Goal: Transaction & Acquisition: Purchase product/service

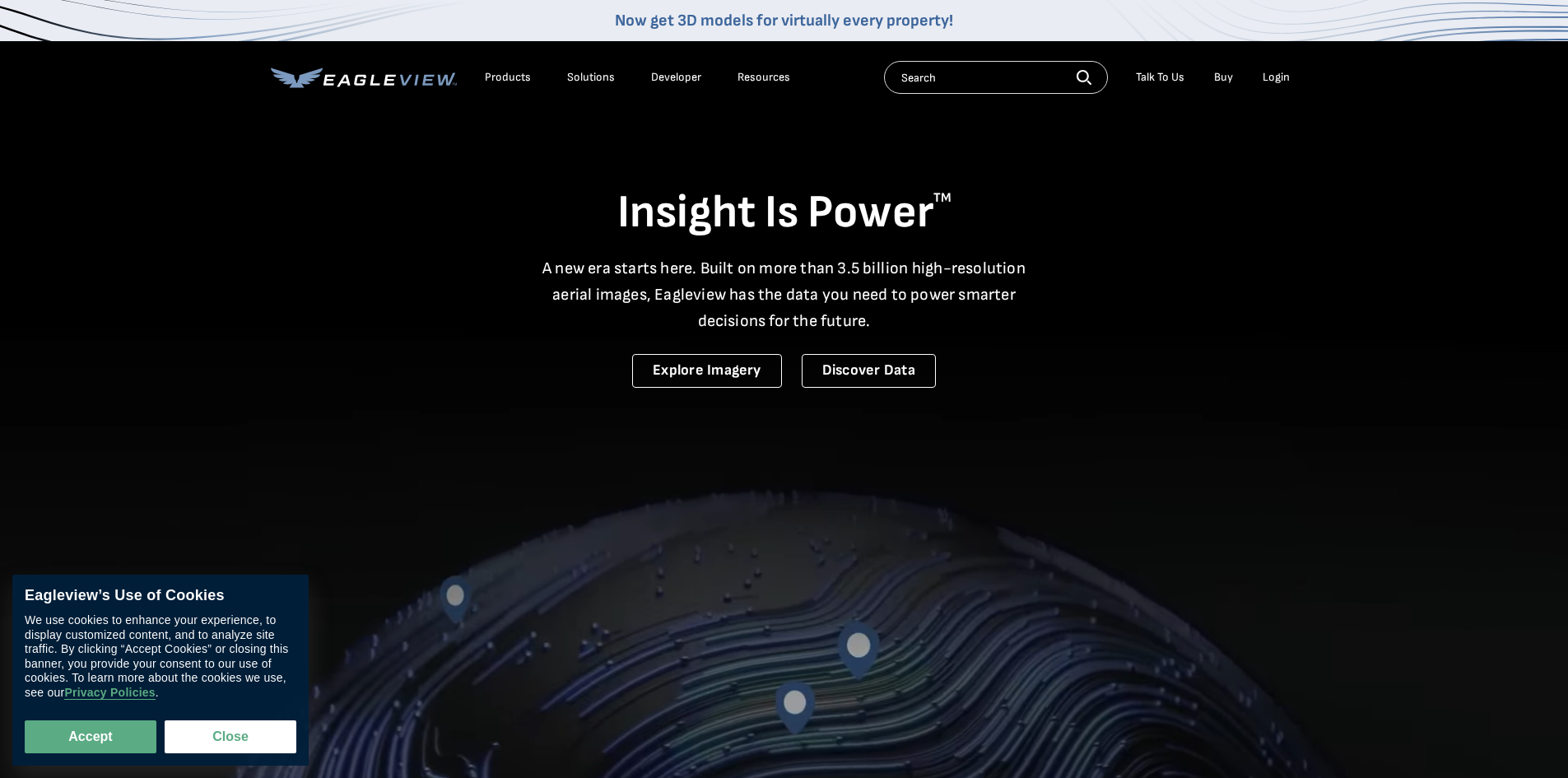
click at [1276, 73] on div "Login" at bounding box center [1277, 77] width 27 height 15
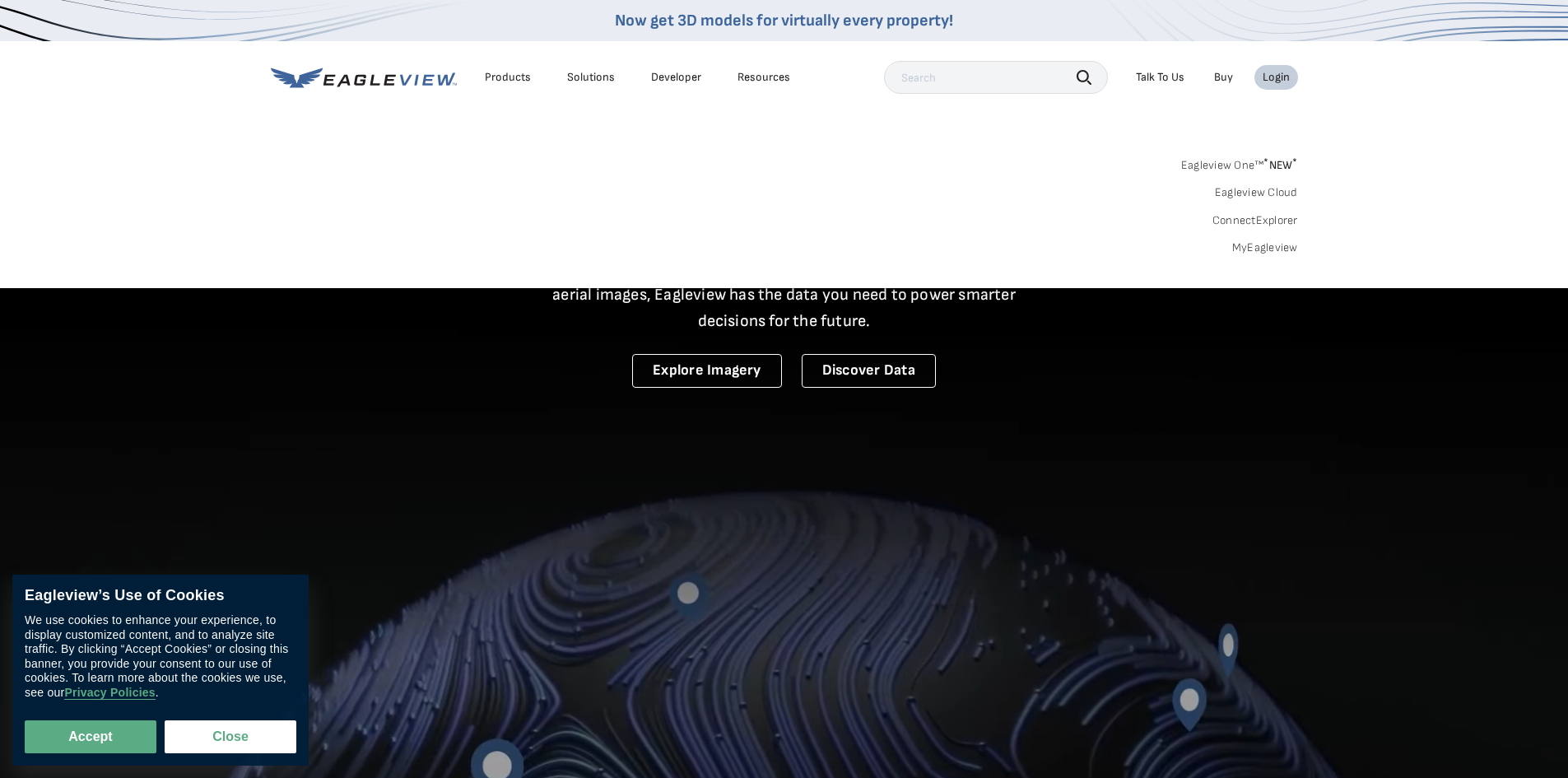
click at [1260, 195] on link "Eagleview Cloud" at bounding box center [1256, 192] width 83 height 15
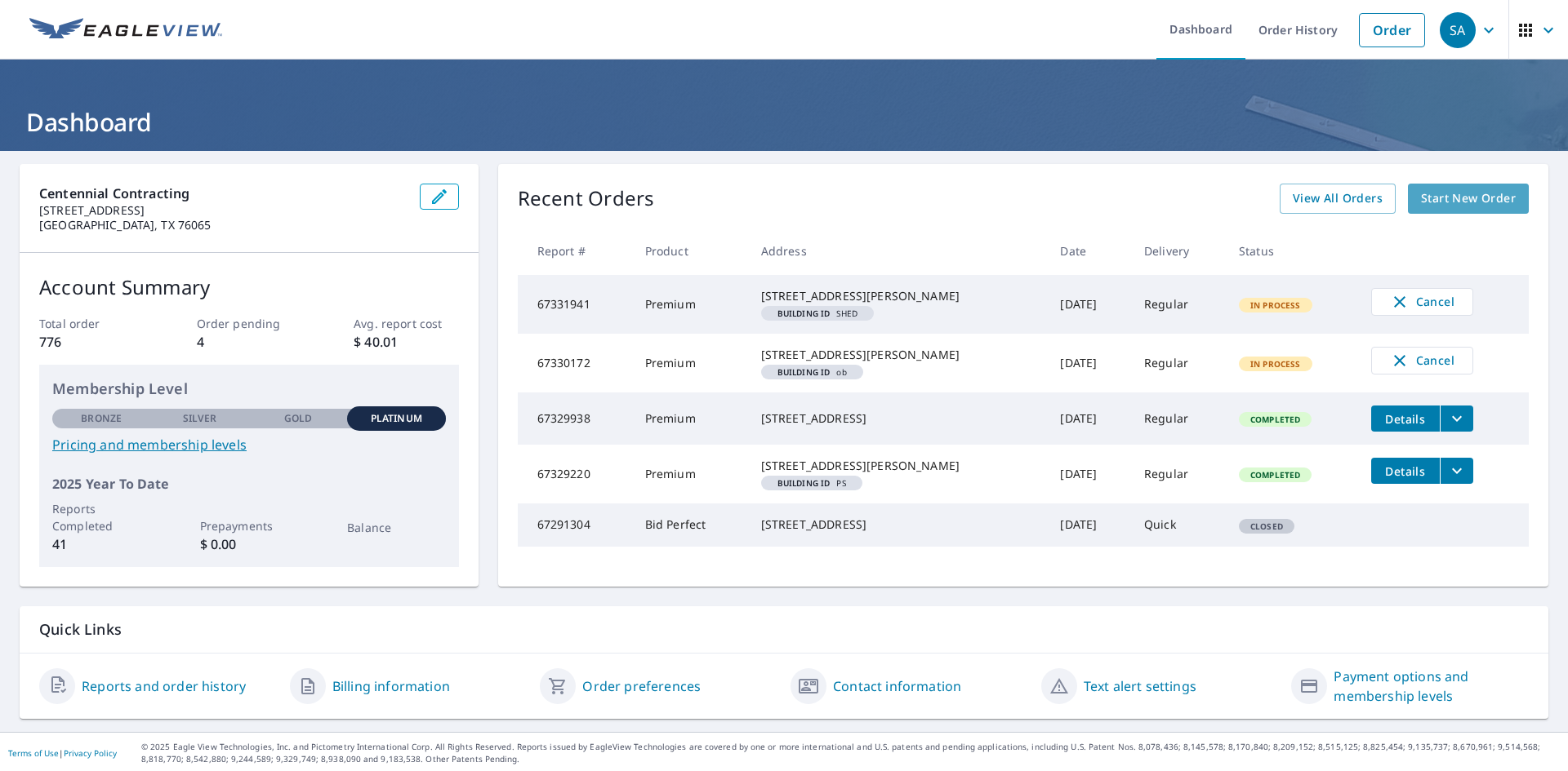
click at [1489, 199] on span "Start New Order" at bounding box center [1468, 198] width 95 height 20
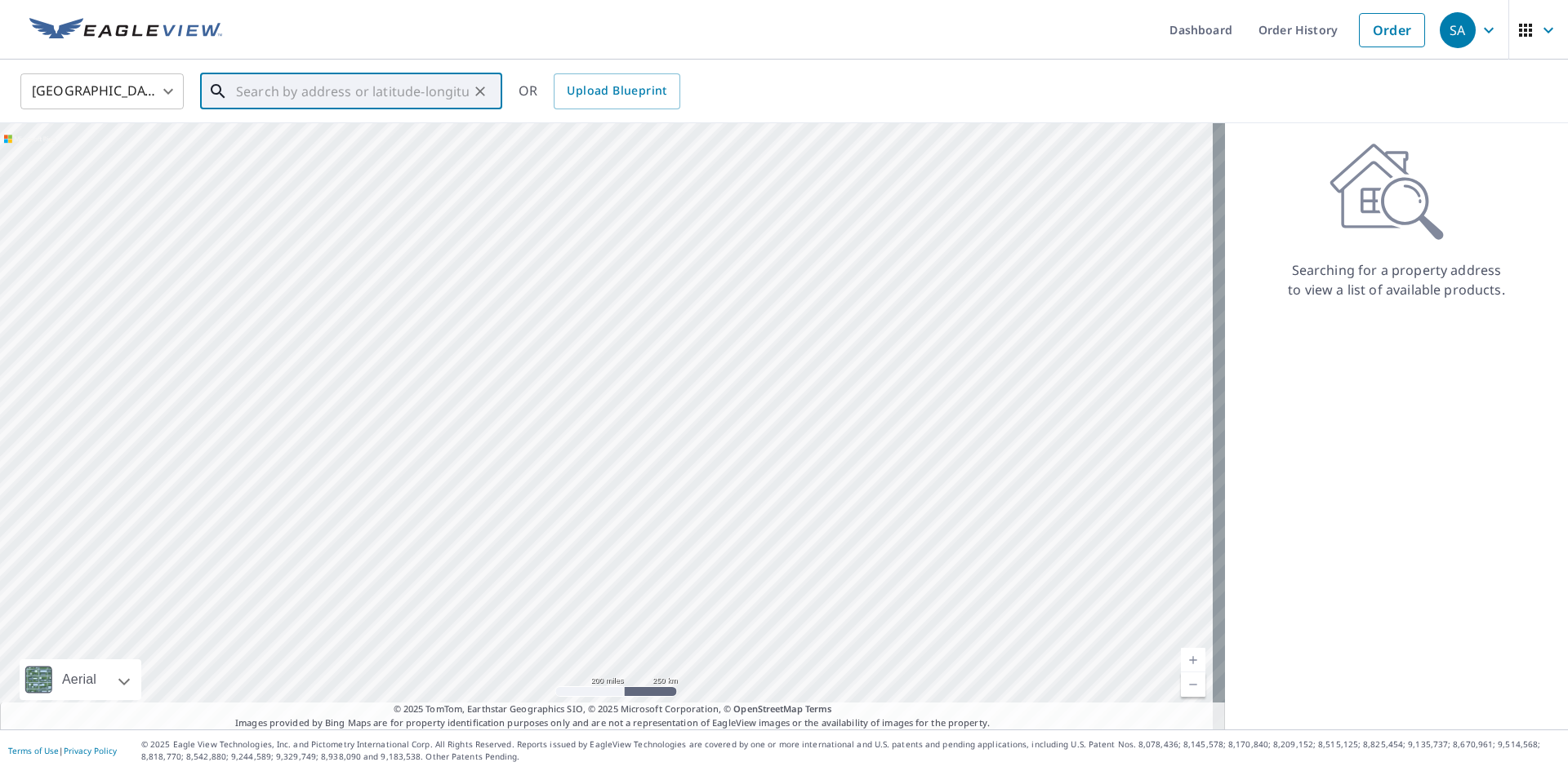
click at [290, 94] on input "text" at bounding box center [352, 91] width 233 height 46
click at [286, 142] on span "[STREET_ADDRESS]" at bounding box center [361, 139] width 256 height 19
type input "[STREET_ADDRESS]"
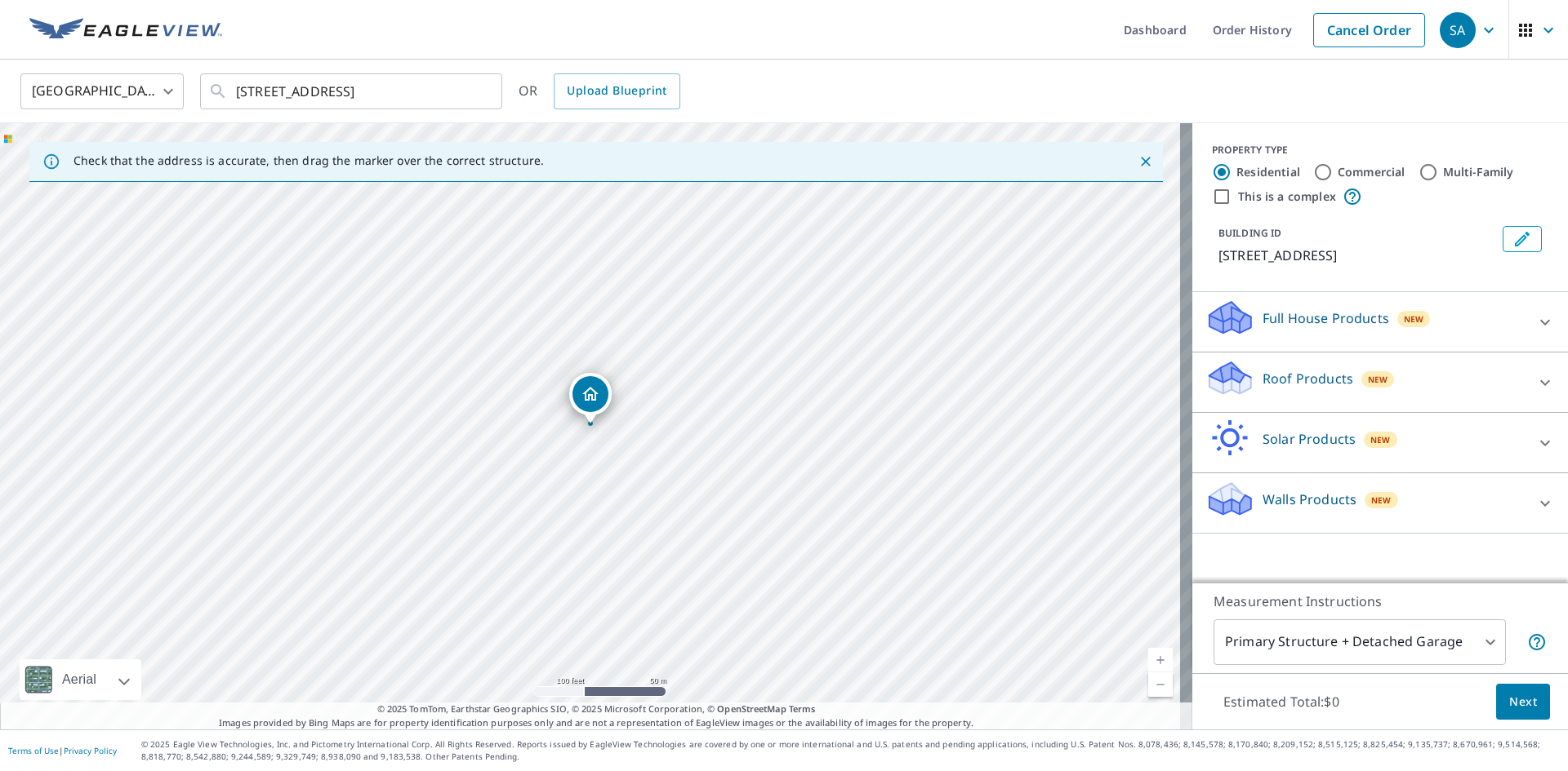
click at [585, 425] on div "[STREET_ADDRESS]" at bounding box center [596, 426] width 1192 height 606
click at [1262, 378] on p "Roof Products" at bounding box center [1307, 378] width 90 height 19
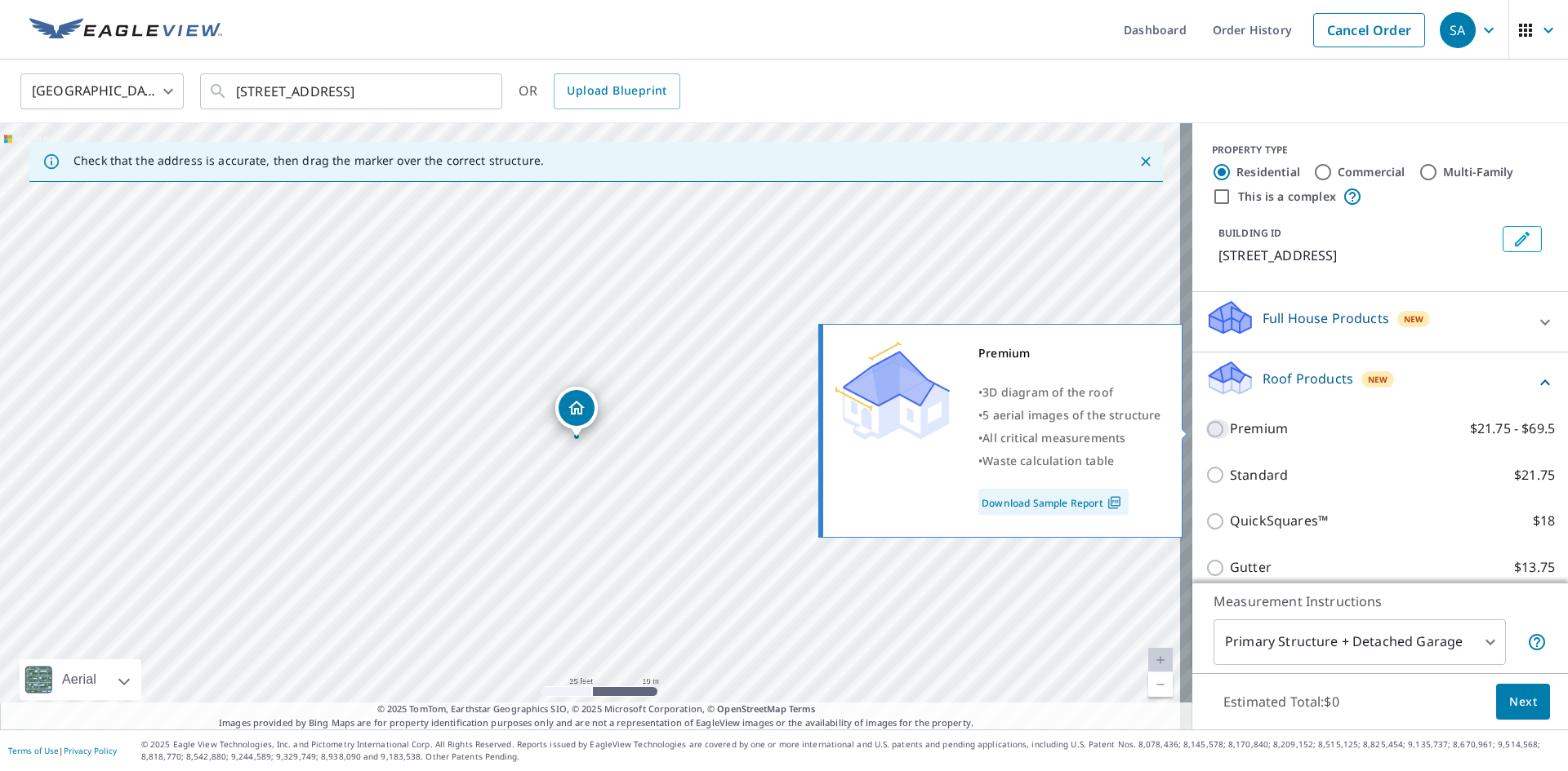
click at [1205, 426] on input "Premium $21.75 - $69.5" at bounding box center [1217, 429] width 24 height 19
checkbox input "true"
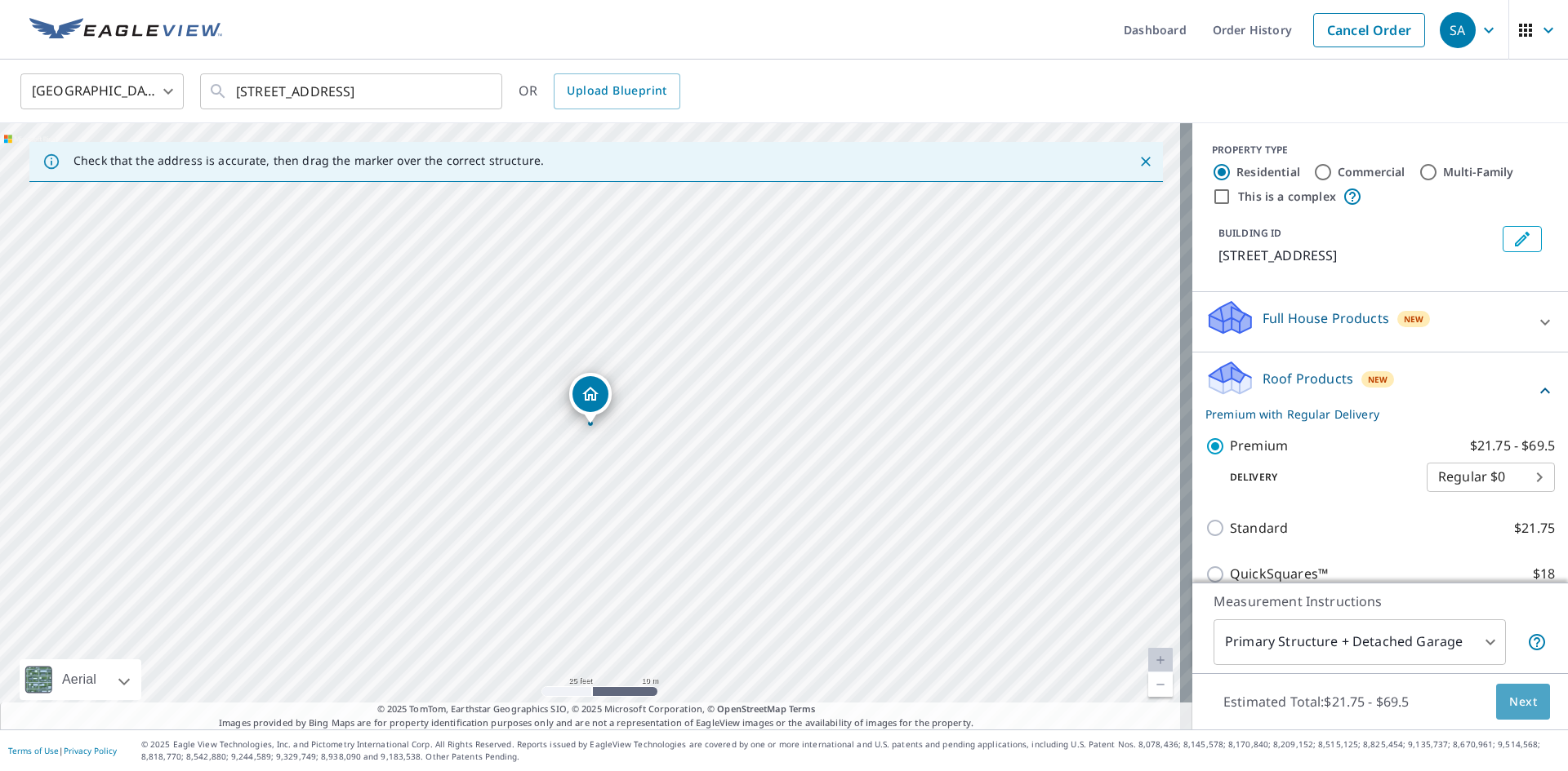
click at [1519, 707] on span "Next" at bounding box center [1522, 702] width 28 height 20
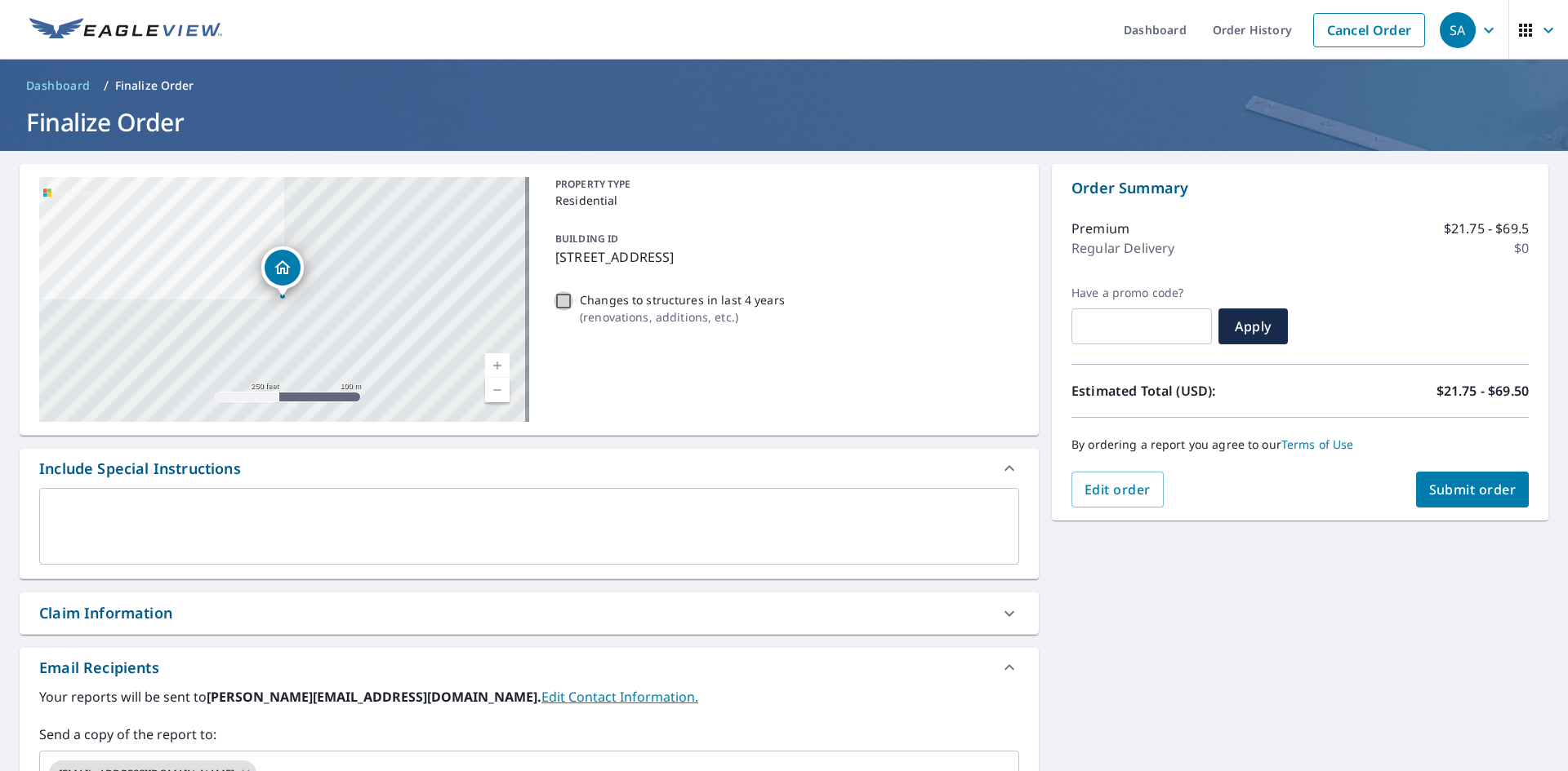
click at [554, 298] on input "Changes to structures in last 4 years ( renovations, additions, etc. )" at bounding box center [563, 301] width 19 height 19
checkbox input "true"
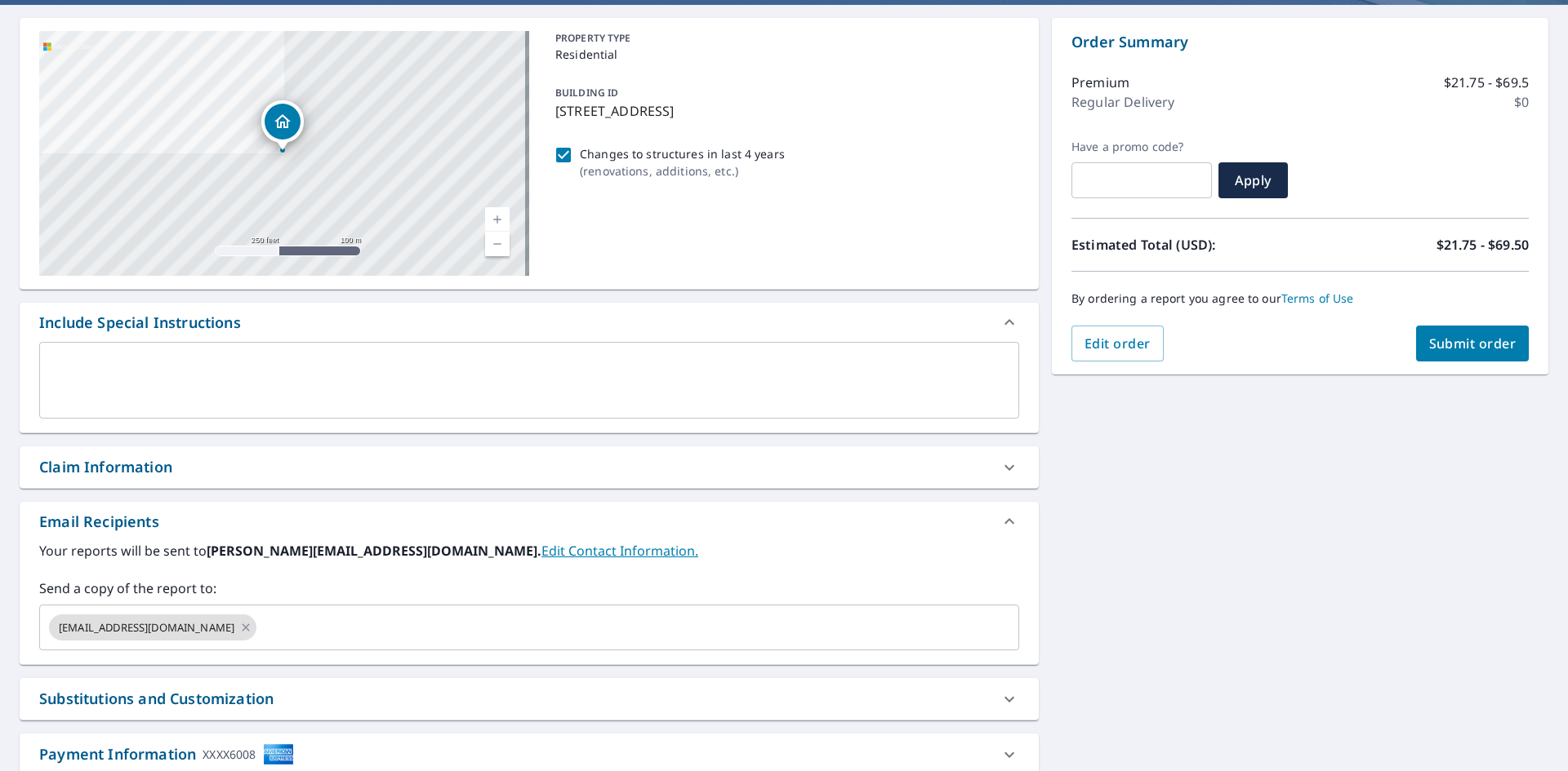
scroll to position [163, 0]
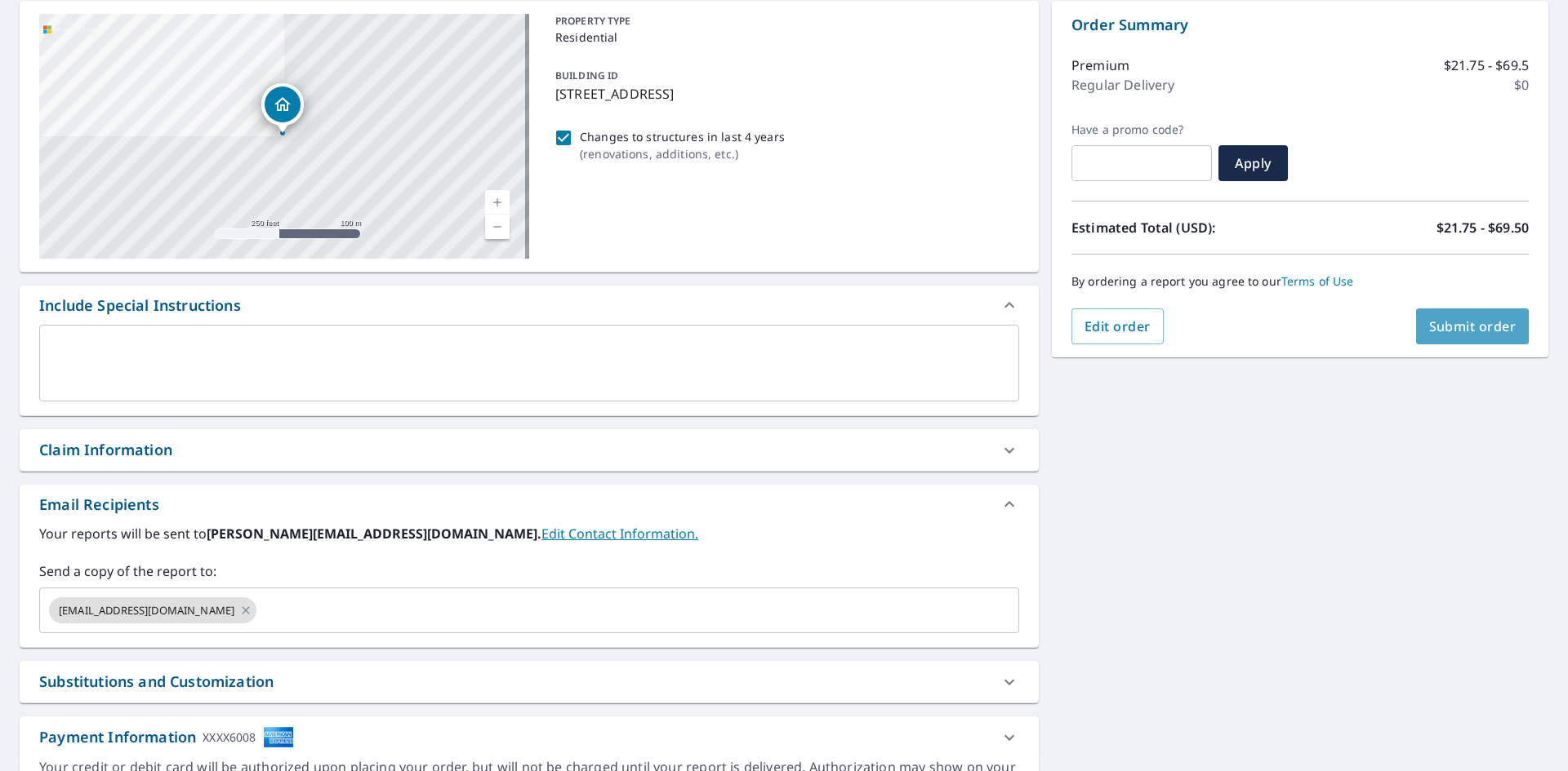
click at [1486, 319] on span "Submit order" at bounding box center [1472, 326] width 87 height 18
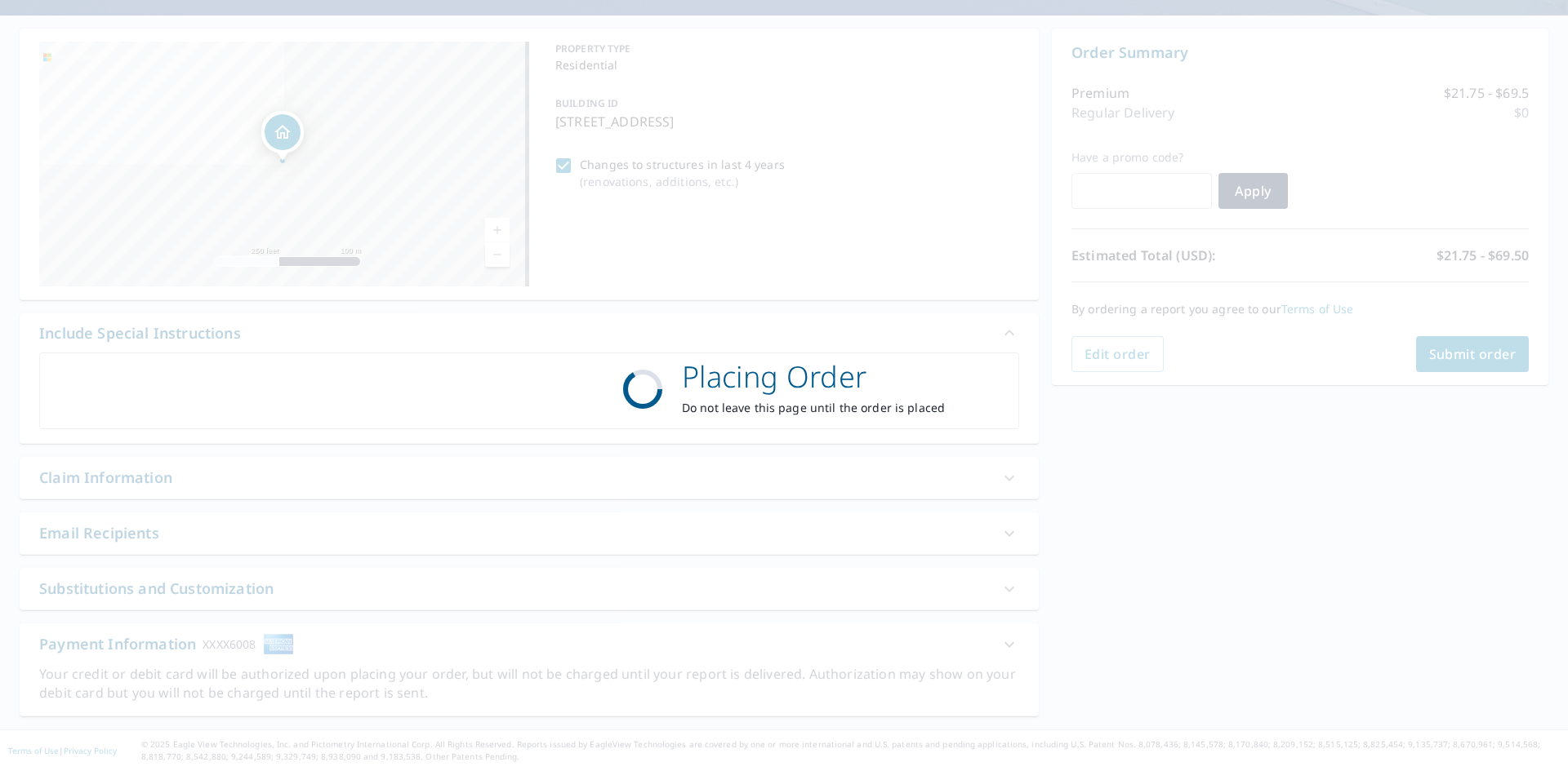
scroll to position [136, 0]
